Goal: Information Seeking & Learning: Learn about a topic

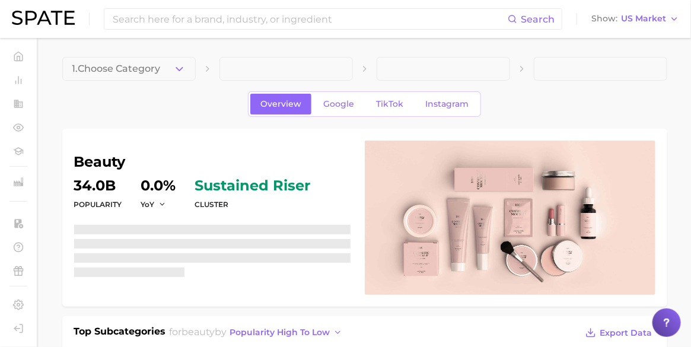
click at [34, 16] on img at bounding box center [43, 18] width 63 height 14
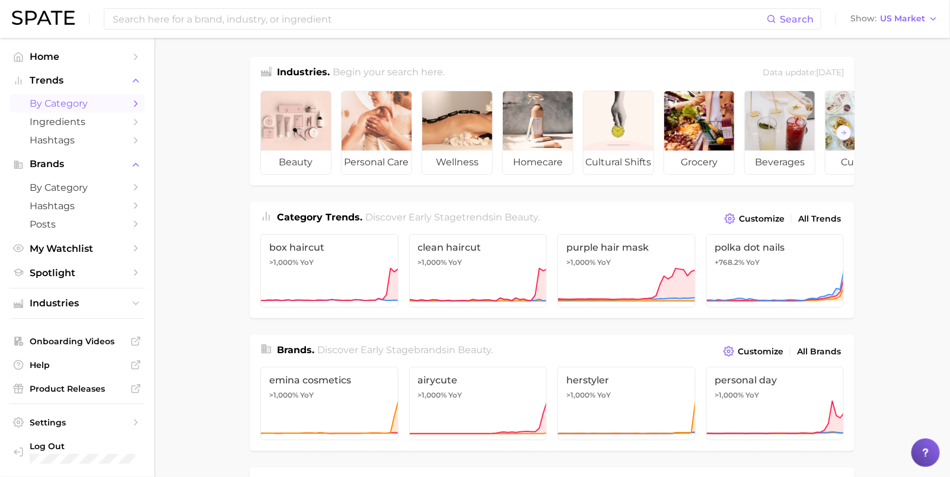
click at [71, 104] on span "by Category" at bounding box center [77, 103] width 95 height 11
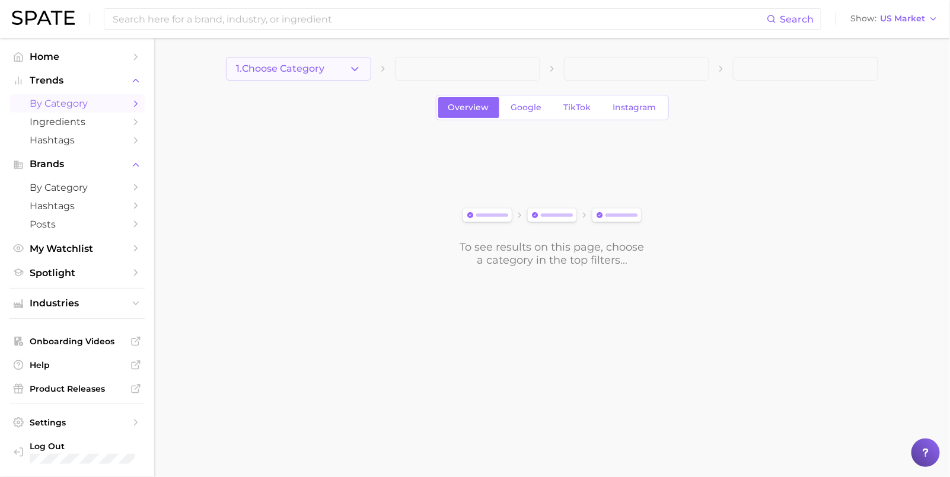
click at [322, 72] on span "1. Choose Category" at bounding box center [280, 68] width 88 height 11
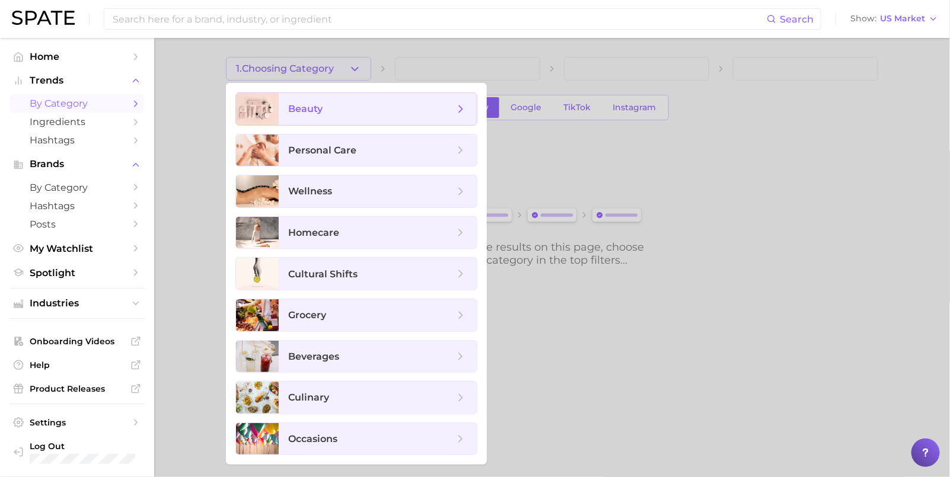
click at [346, 108] on span "beauty" at bounding box center [371, 109] width 166 height 13
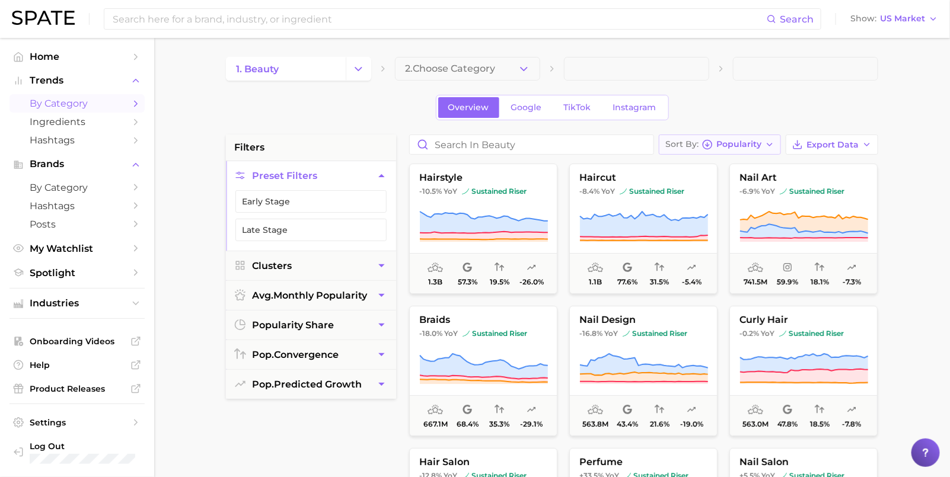
click at [535, 141] on span "Popularity" at bounding box center [738, 144] width 45 height 7
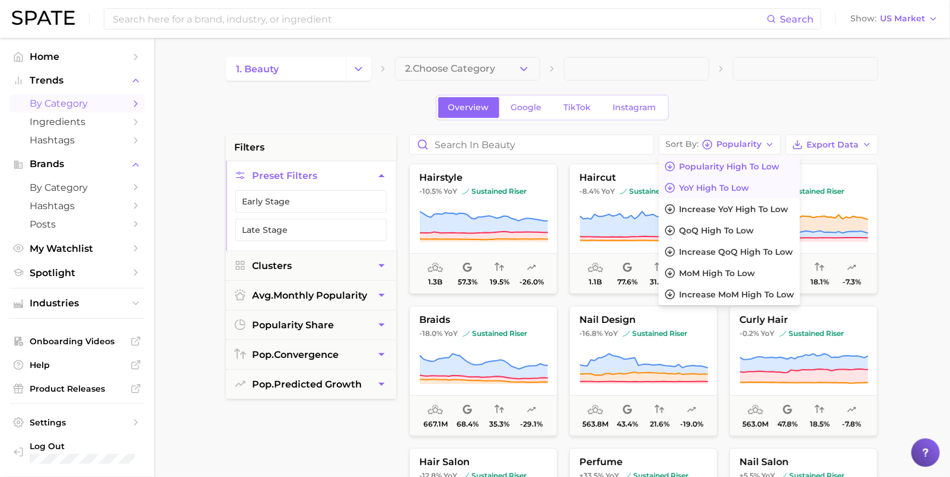
click at [535, 183] on span "YoY high to low" at bounding box center [714, 188] width 70 height 10
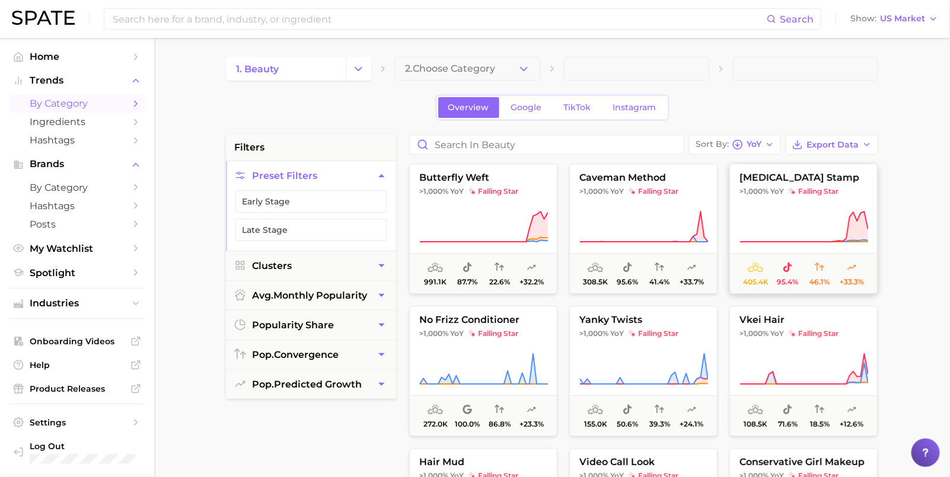
click at [535, 187] on span ">1,000%" at bounding box center [753, 191] width 29 height 9
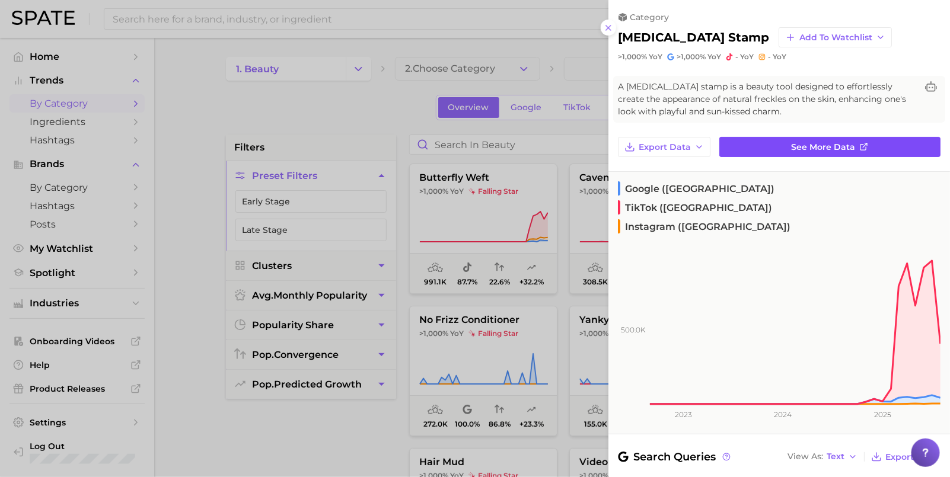
click at [535, 145] on link "See more data" at bounding box center [829, 147] width 221 height 20
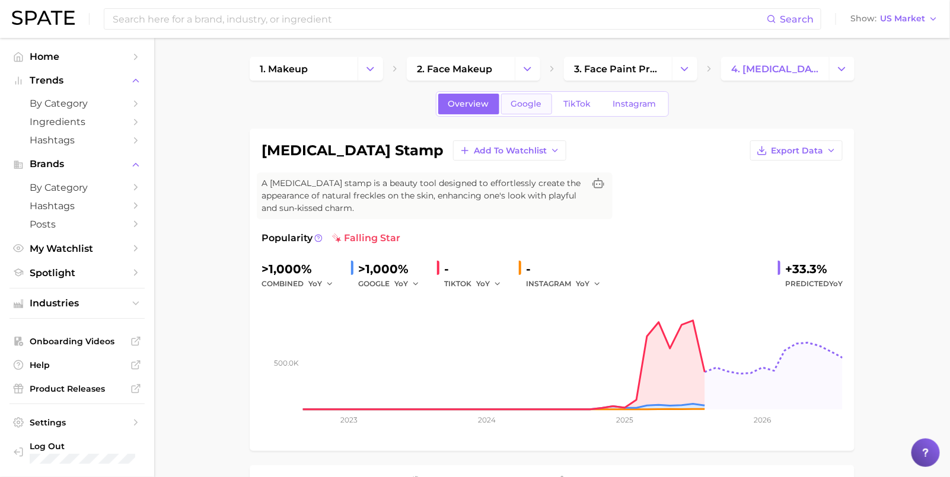
click at [518, 106] on span "Google" at bounding box center [526, 104] width 31 height 10
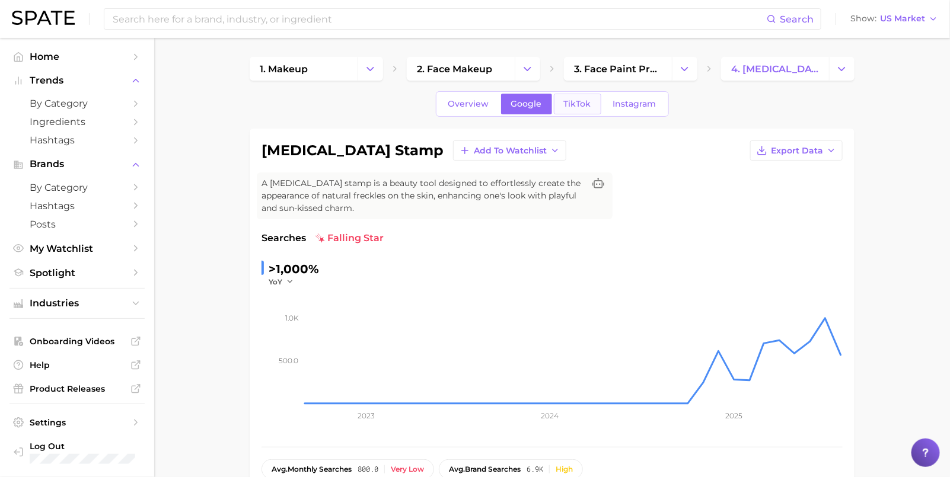
click at [535, 108] on span "TikTok" at bounding box center [577, 104] width 27 height 10
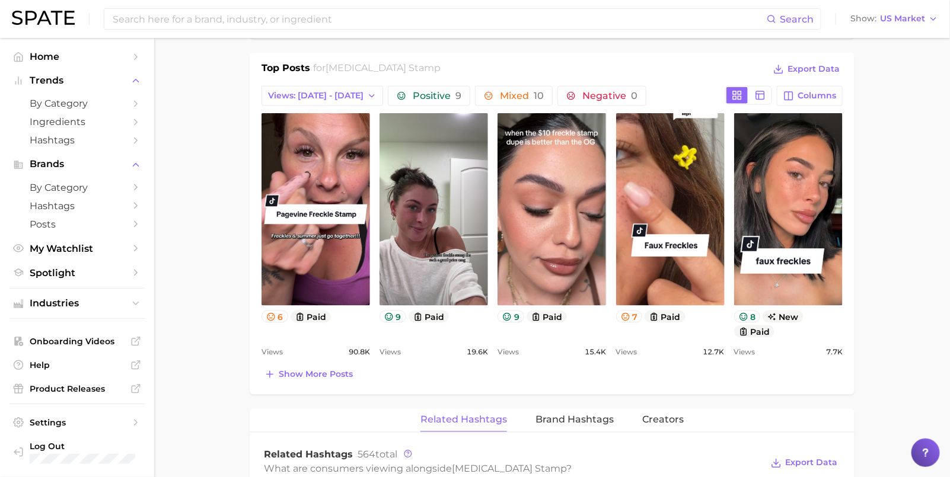
scroll to position [490, 0]
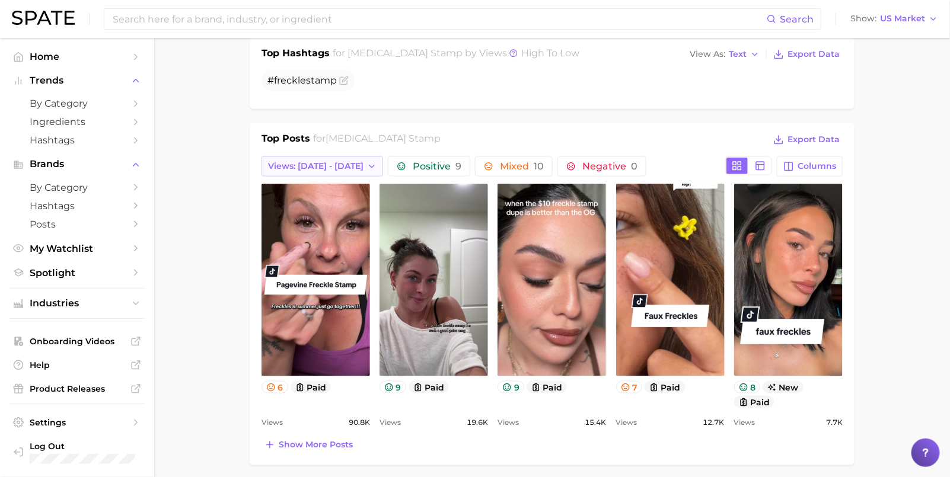
click at [331, 161] on span "Views: Sep 21 - 28" at bounding box center [315, 166] width 95 height 10
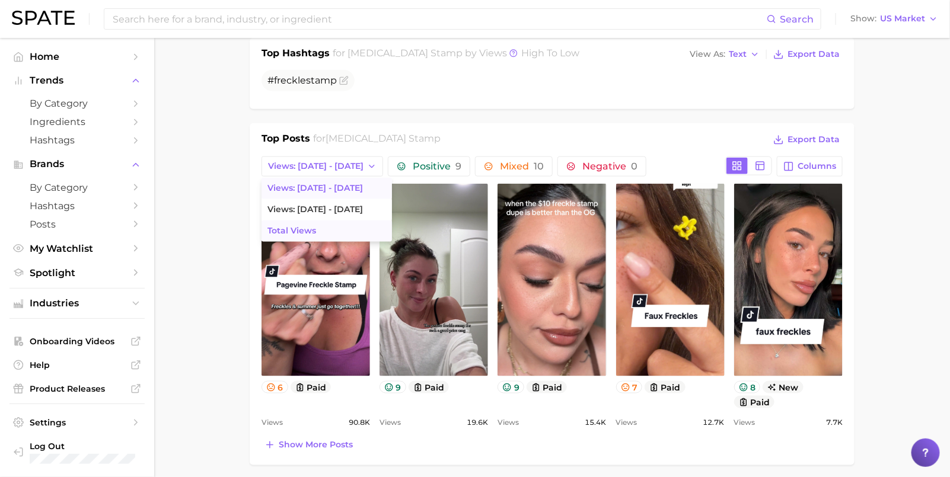
click at [336, 222] on button "Total Views" at bounding box center [327, 231] width 130 height 21
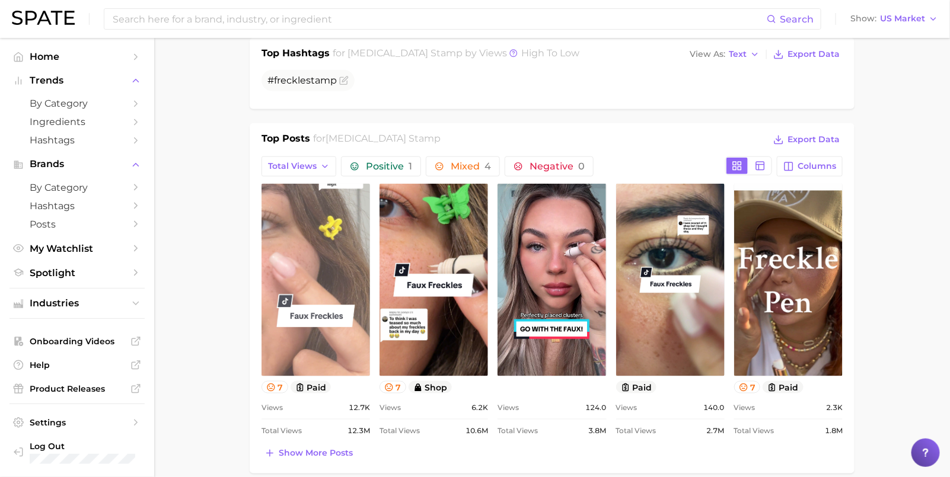
scroll to position [0, 0]
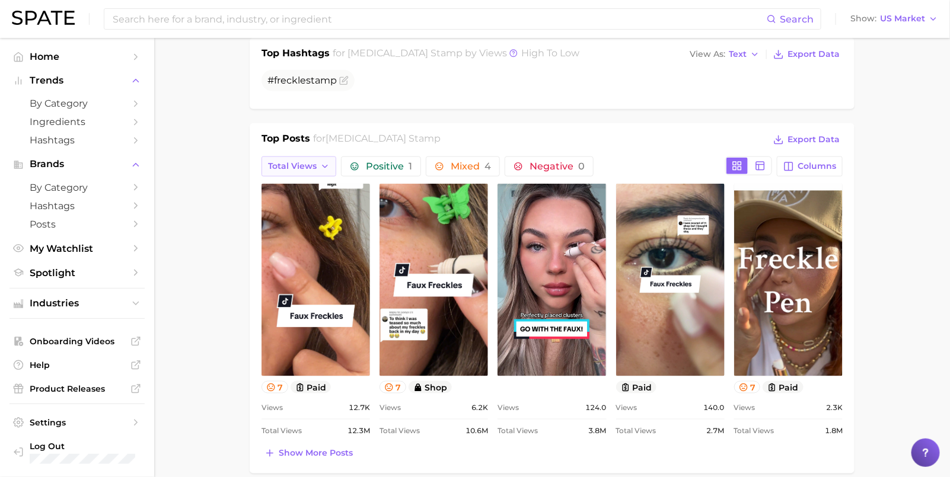
click at [315, 161] on span "Total Views" at bounding box center [292, 166] width 49 height 10
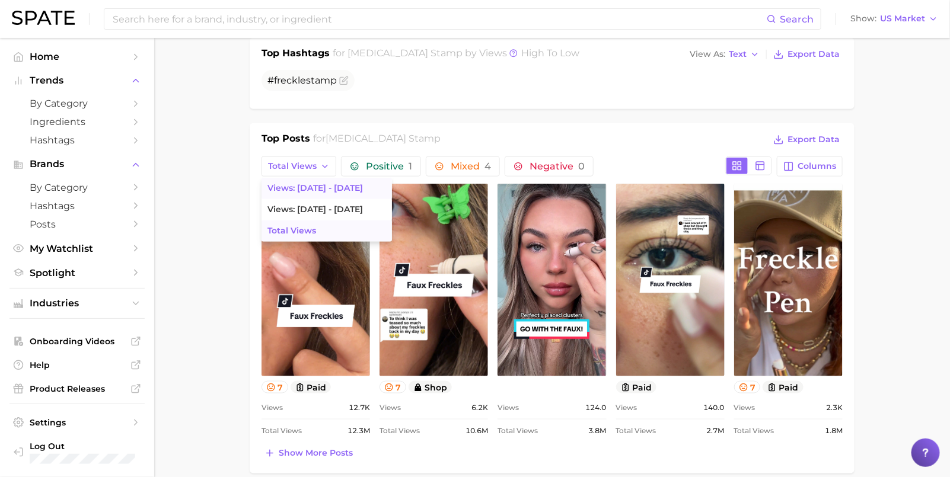
click at [327, 183] on span "Views: Sep 21 - 28" at bounding box center [314, 188] width 95 height 10
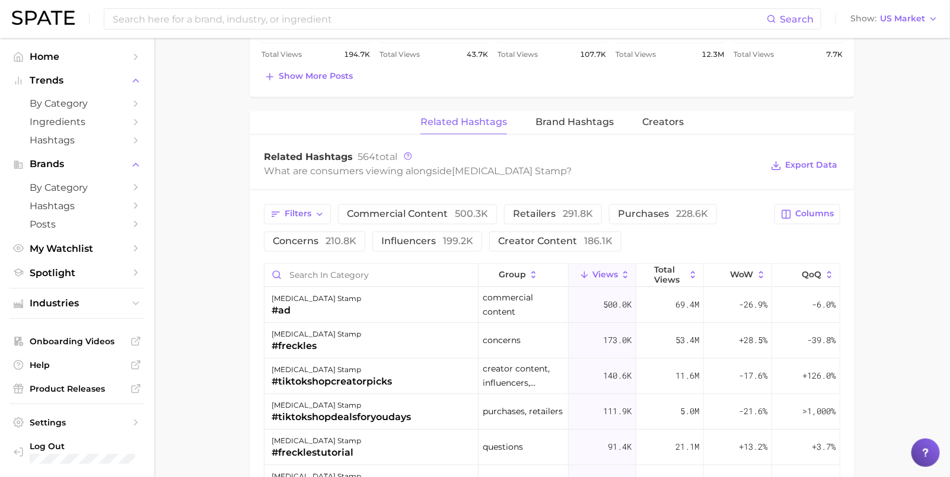
scroll to position [823, 0]
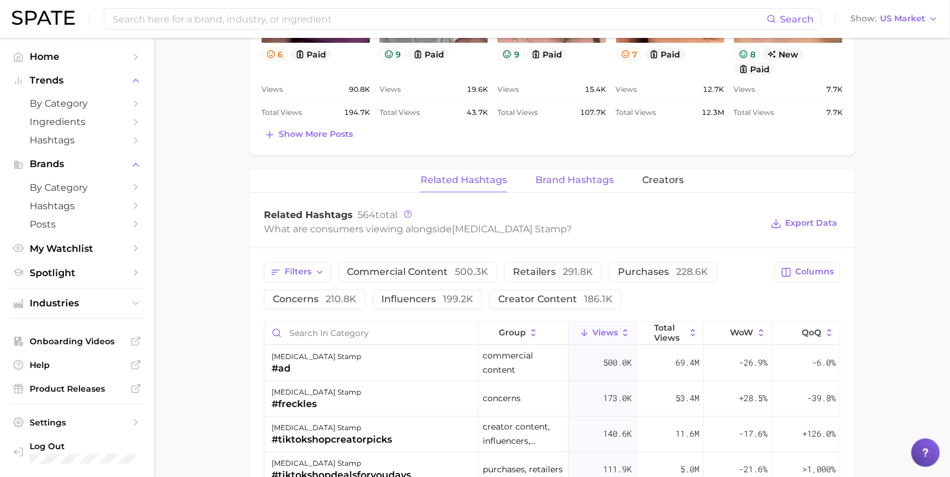
click at [535, 176] on span "Brand Hashtags" at bounding box center [574, 181] width 78 height 11
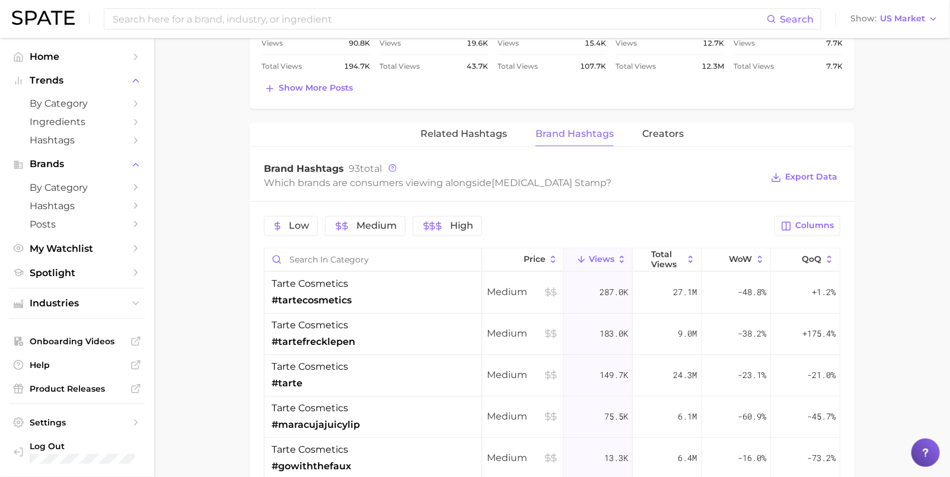
scroll to position [876, 0]
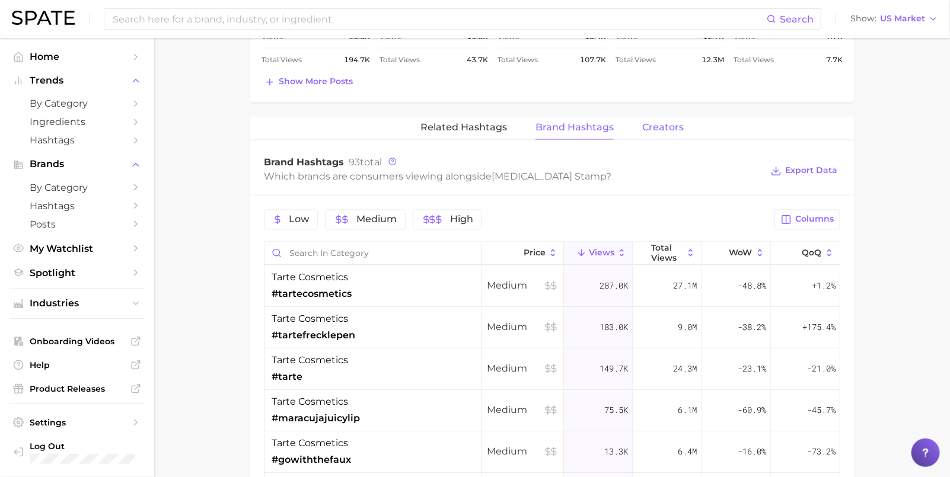
click at [535, 126] on span "Creators" at bounding box center [663, 128] width 42 height 11
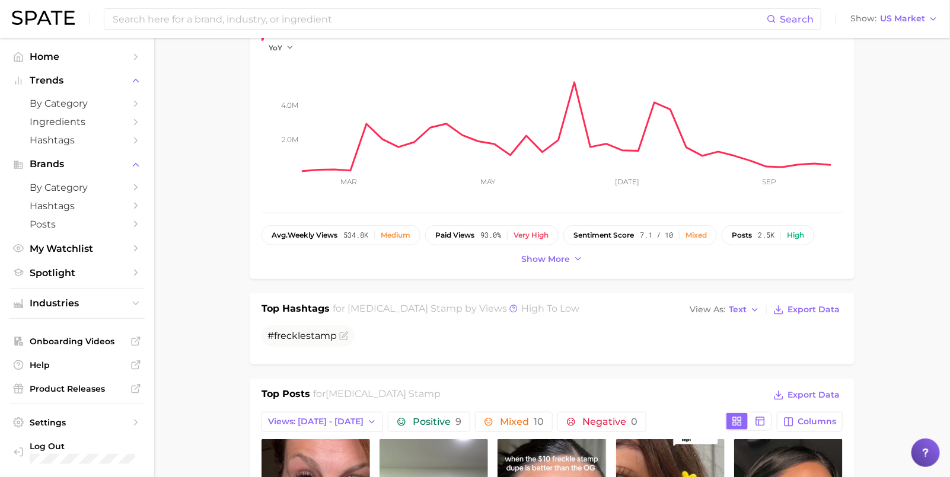
scroll to position [0, 0]
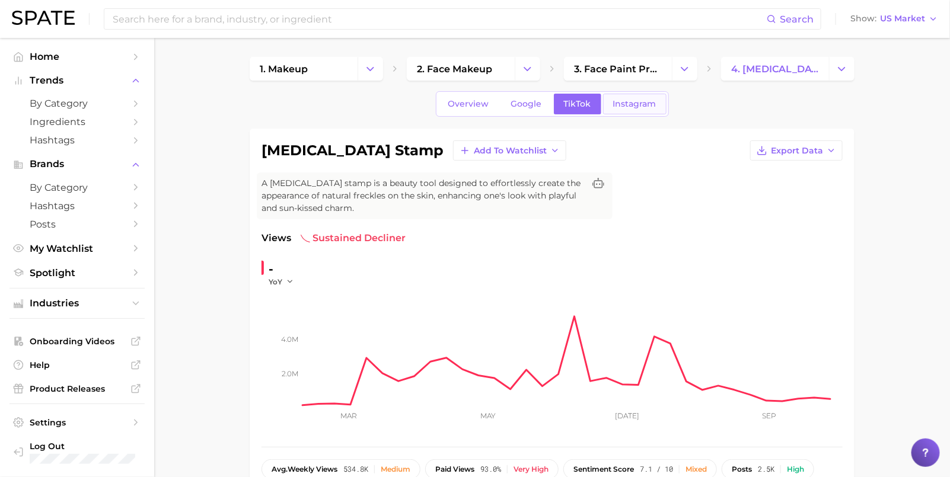
click at [535, 104] on span "Instagram" at bounding box center [634, 104] width 43 height 10
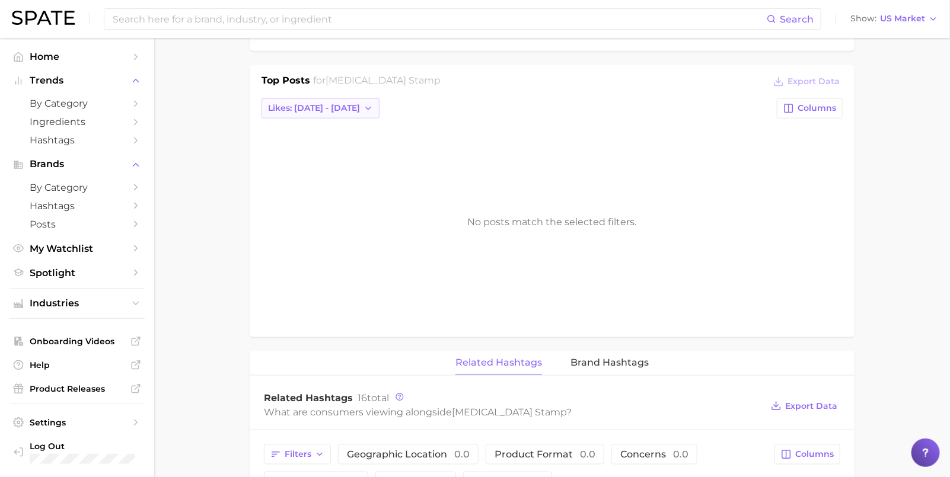
click at [304, 98] on button "Likes: Sep 21 - 28" at bounding box center [321, 108] width 118 height 20
click at [310, 165] on button "Total Likes" at bounding box center [327, 172] width 130 height 21
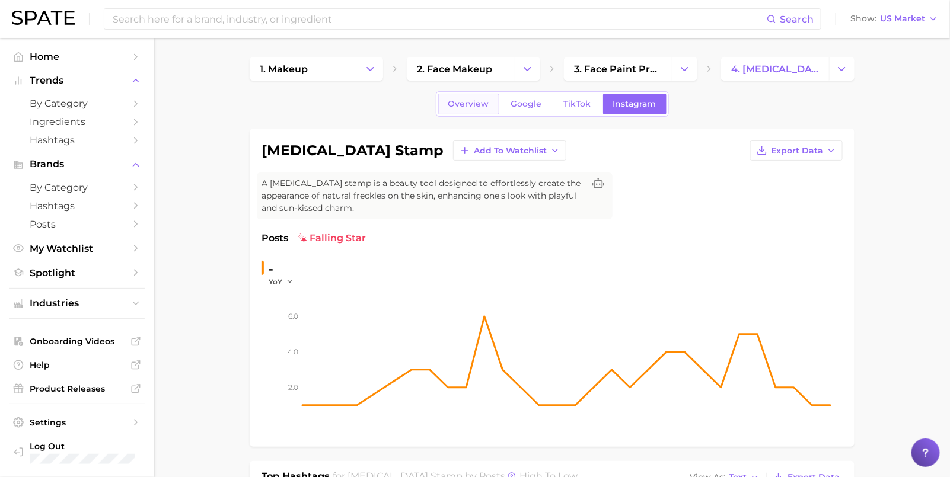
click at [471, 96] on link "Overview" at bounding box center [468, 104] width 61 height 21
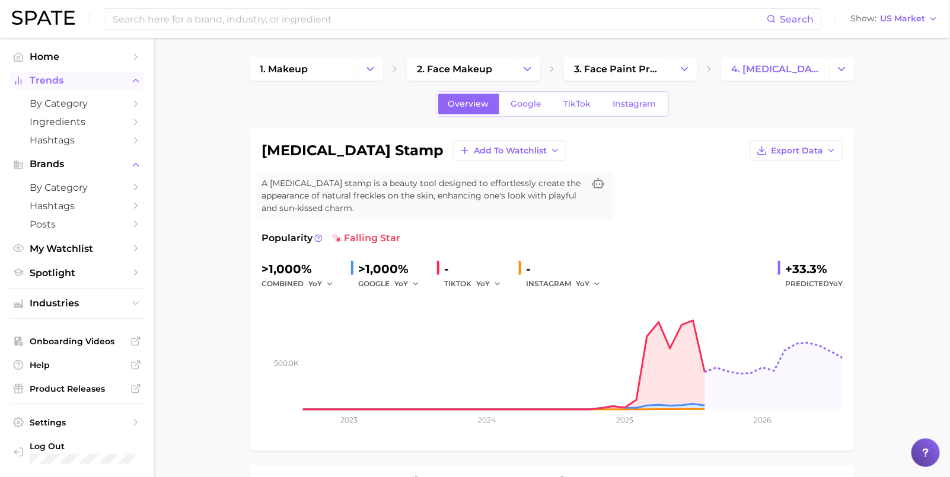
click at [76, 87] on button "Trends" at bounding box center [76, 81] width 135 height 18
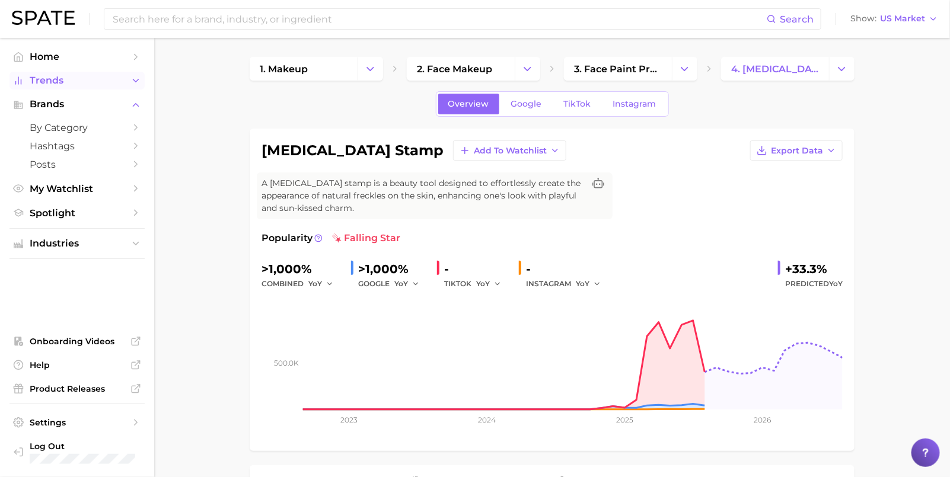
click at [76, 81] on span "Trends" at bounding box center [77, 80] width 95 height 11
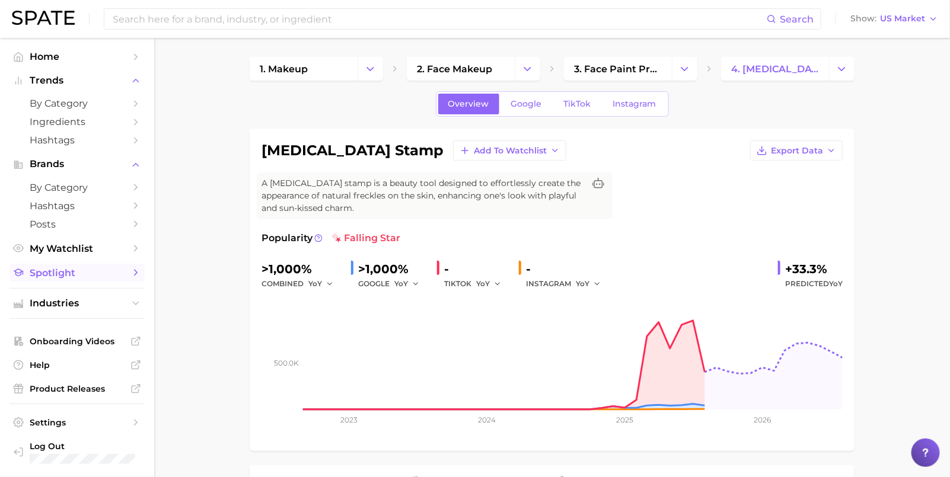
click at [59, 272] on span "Spotlight" at bounding box center [77, 272] width 95 height 11
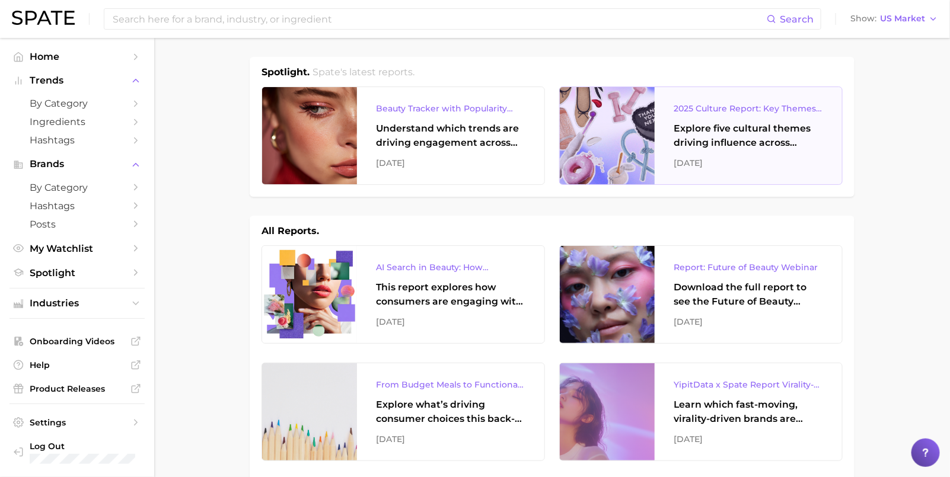
click at [535, 136] on div "2025 Culture Report: Key Themes That Are Shaping Consumer Demand Explore five c…" at bounding box center [748, 135] width 187 height 97
